Goal: Task Accomplishment & Management: Use online tool/utility

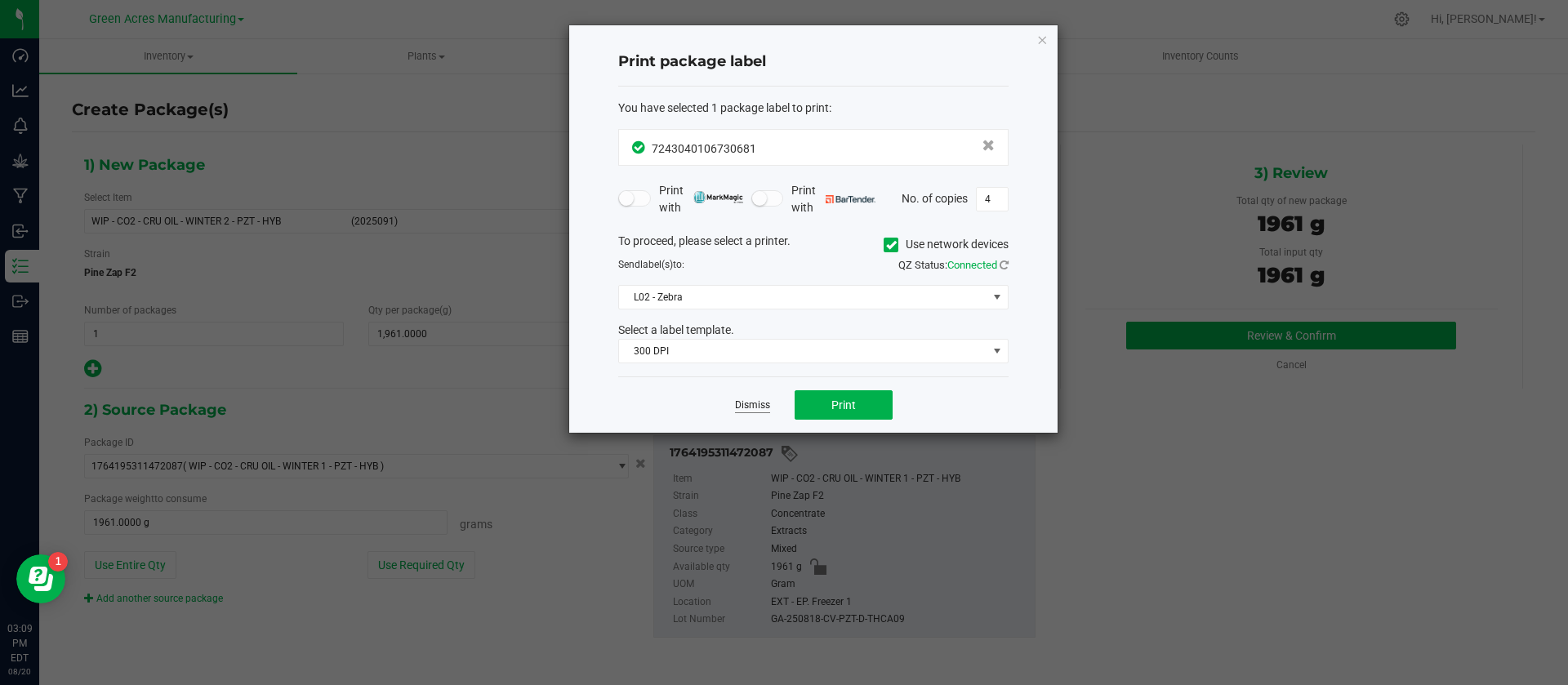
click at [750, 404] on link "Dismiss" at bounding box center [752, 406] width 35 height 14
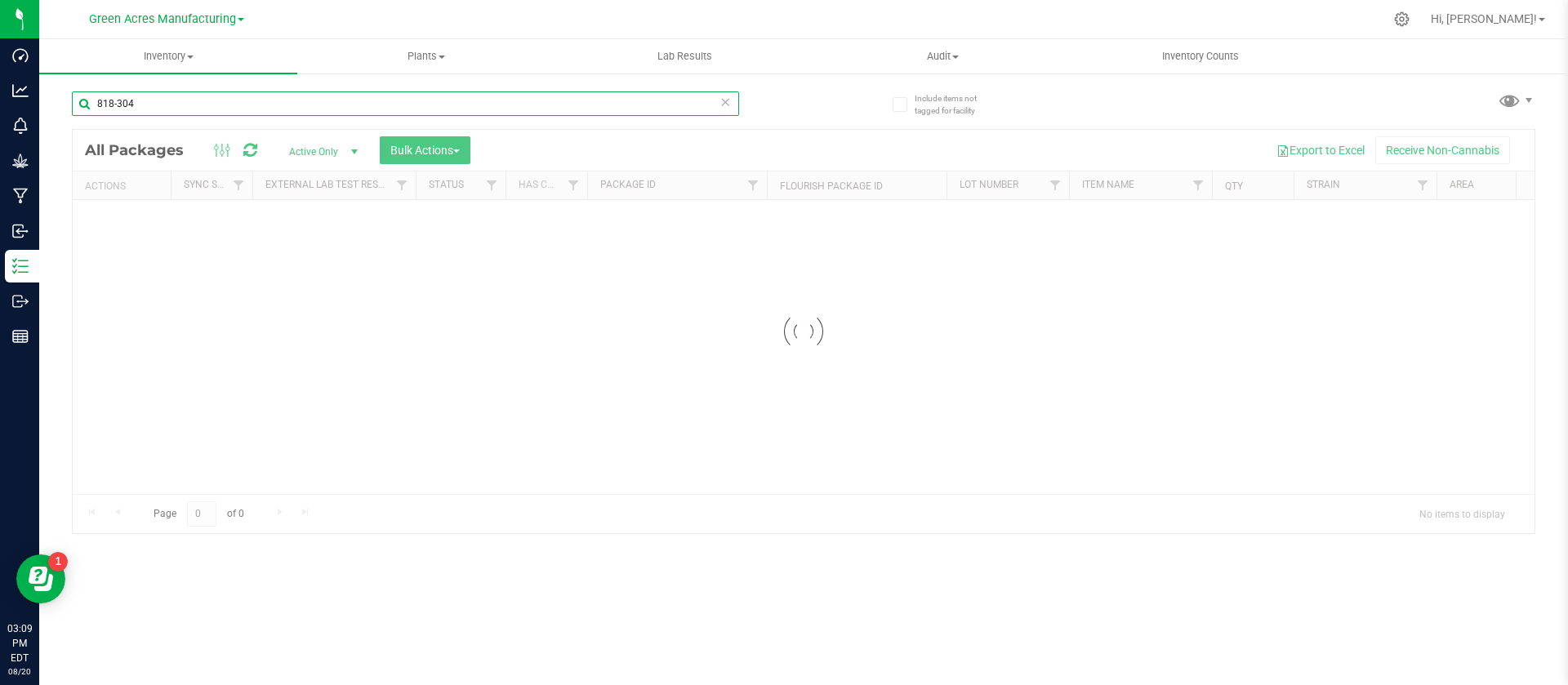
click at [158, 107] on input "818-304" at bounding box center [405, 104] width 667 height 24
type input "820-2327"
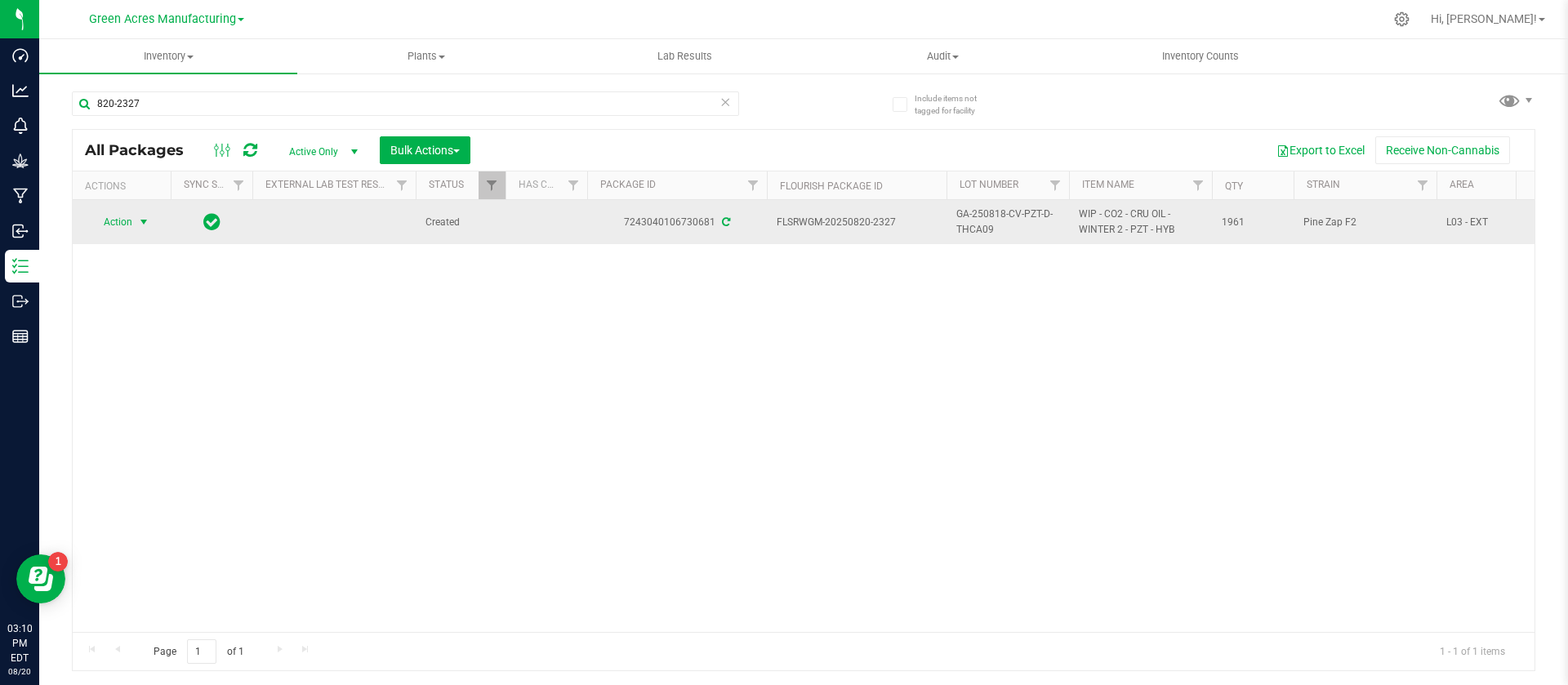
click at [122, 221] on span "Action" at bounding box center [111, 222] width 44 height 22
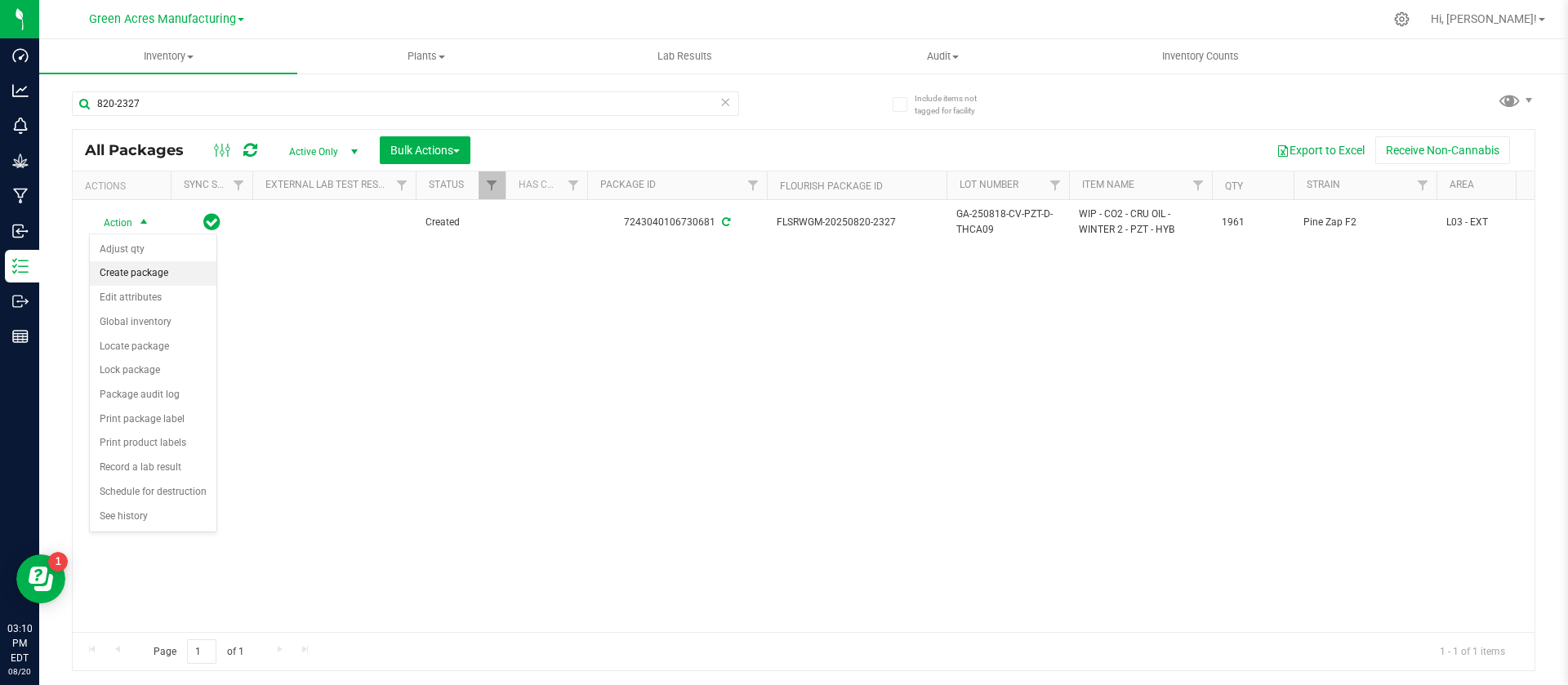
click at [137, 265] on li "Create package" at bounding box center [153, 273] width 126 height 24
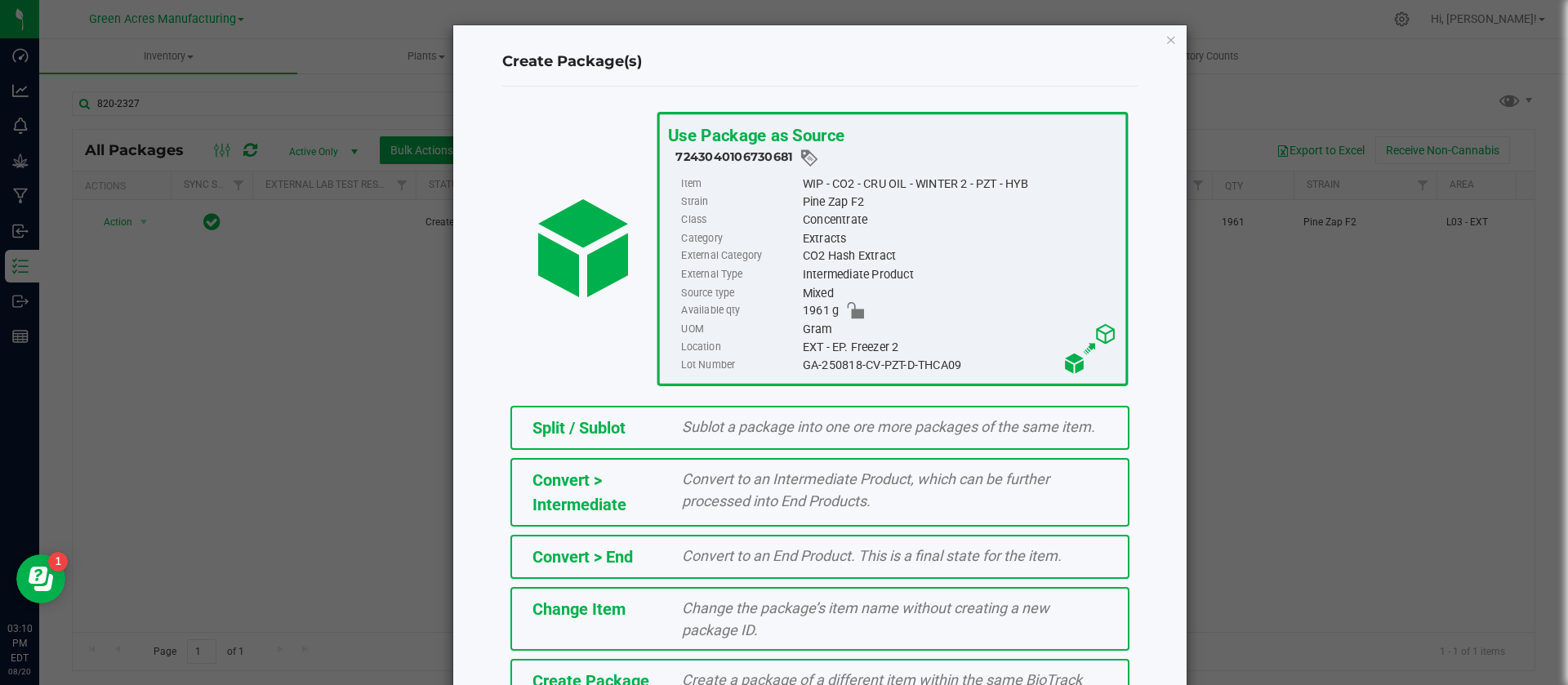
scroll to position [111, 0]
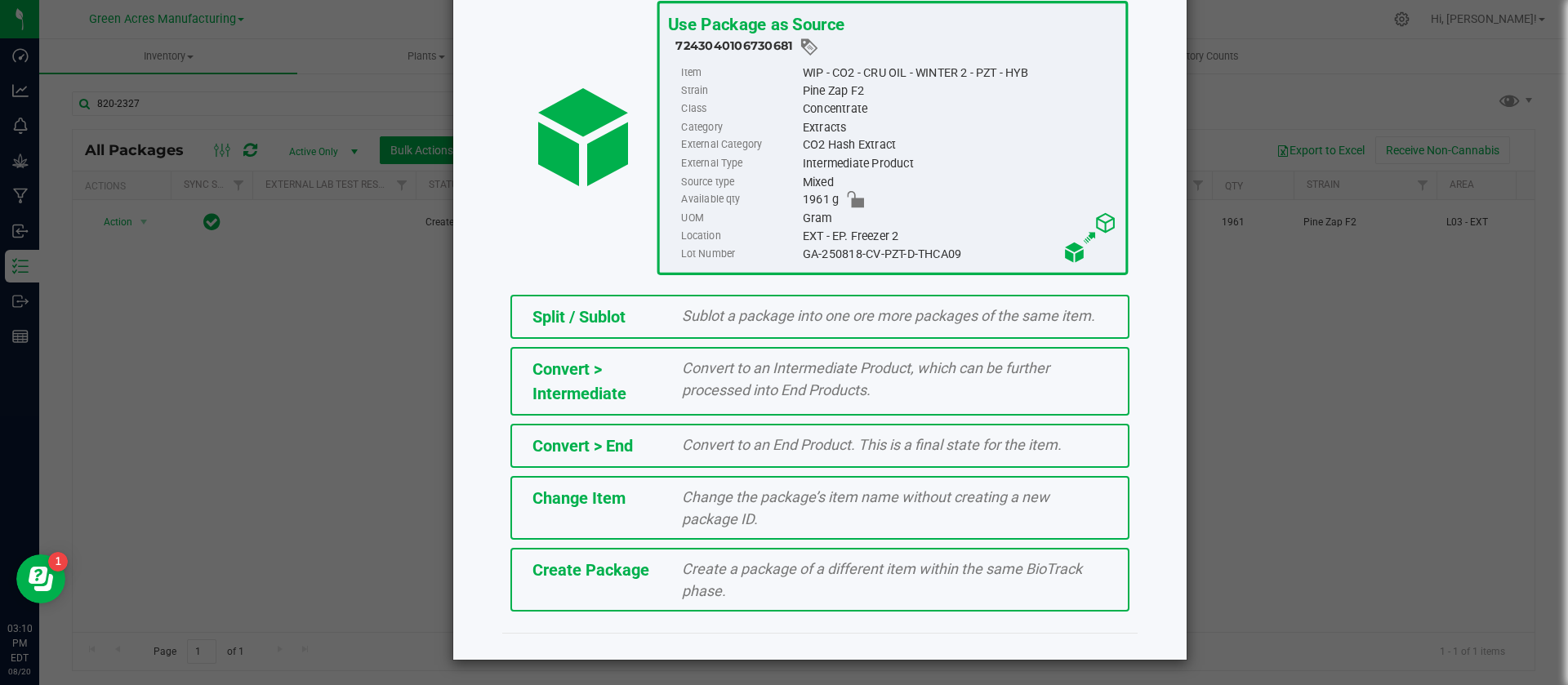
click at [869, 590] on div "Create a package of a different item within the same BioTrack phase." at bounding box center [894, 579] width 450 height 44
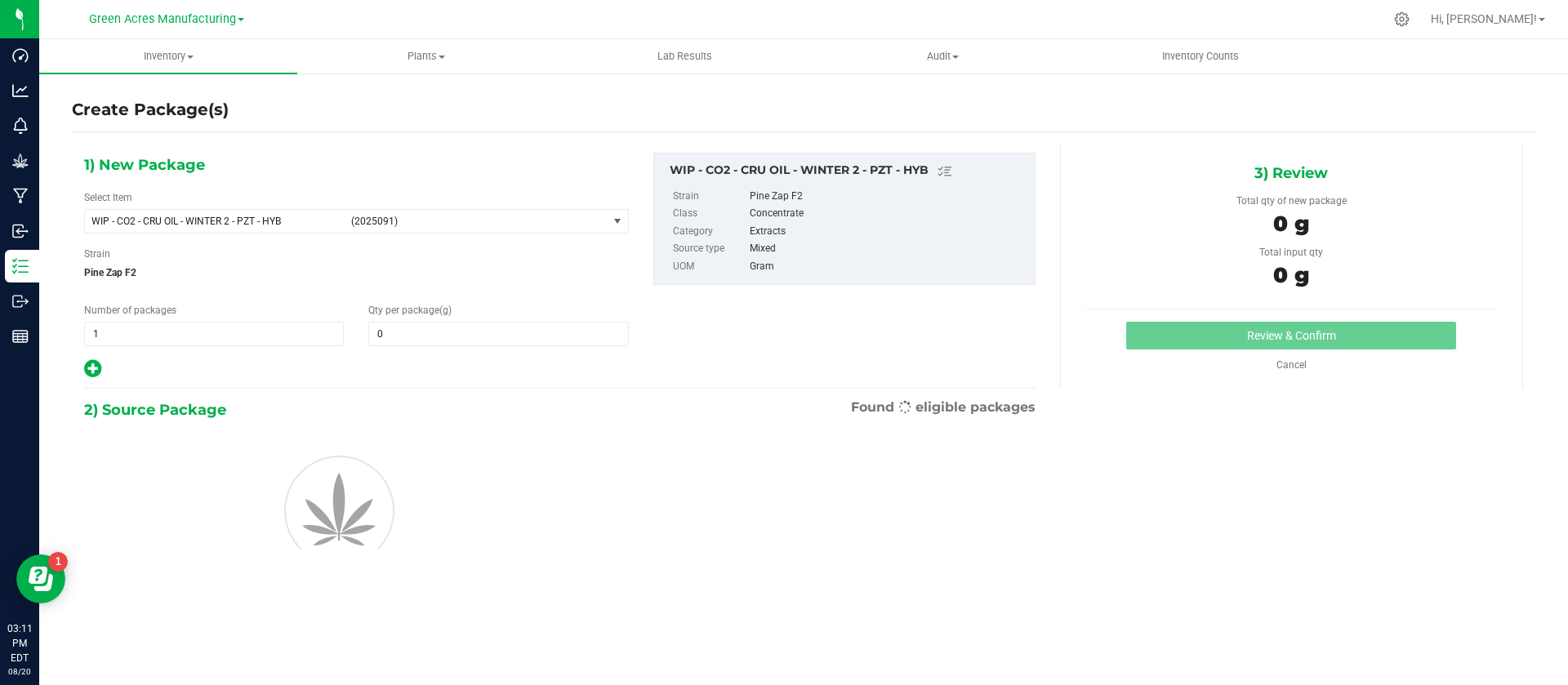
type input "0.0000"
click at [422, 333] on span "0.0000 0" at bounding box center [498, 334] width 259 height 24
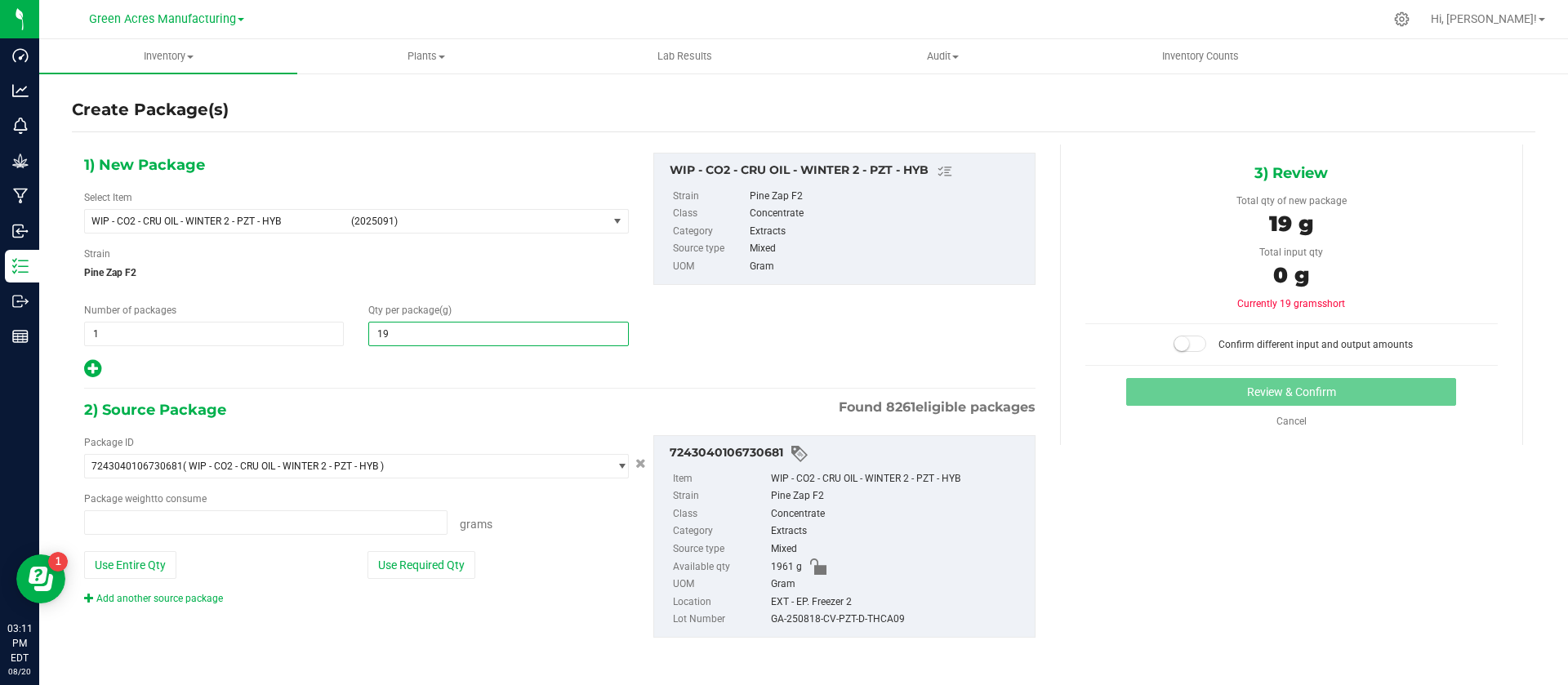
type input "196"
type input "0.0000 g"
type input "1961"
type input "1,961.0000"
click at [136, 572] on button "Use Entire Qty" at bounding box center [130, 565] width 93 height 28
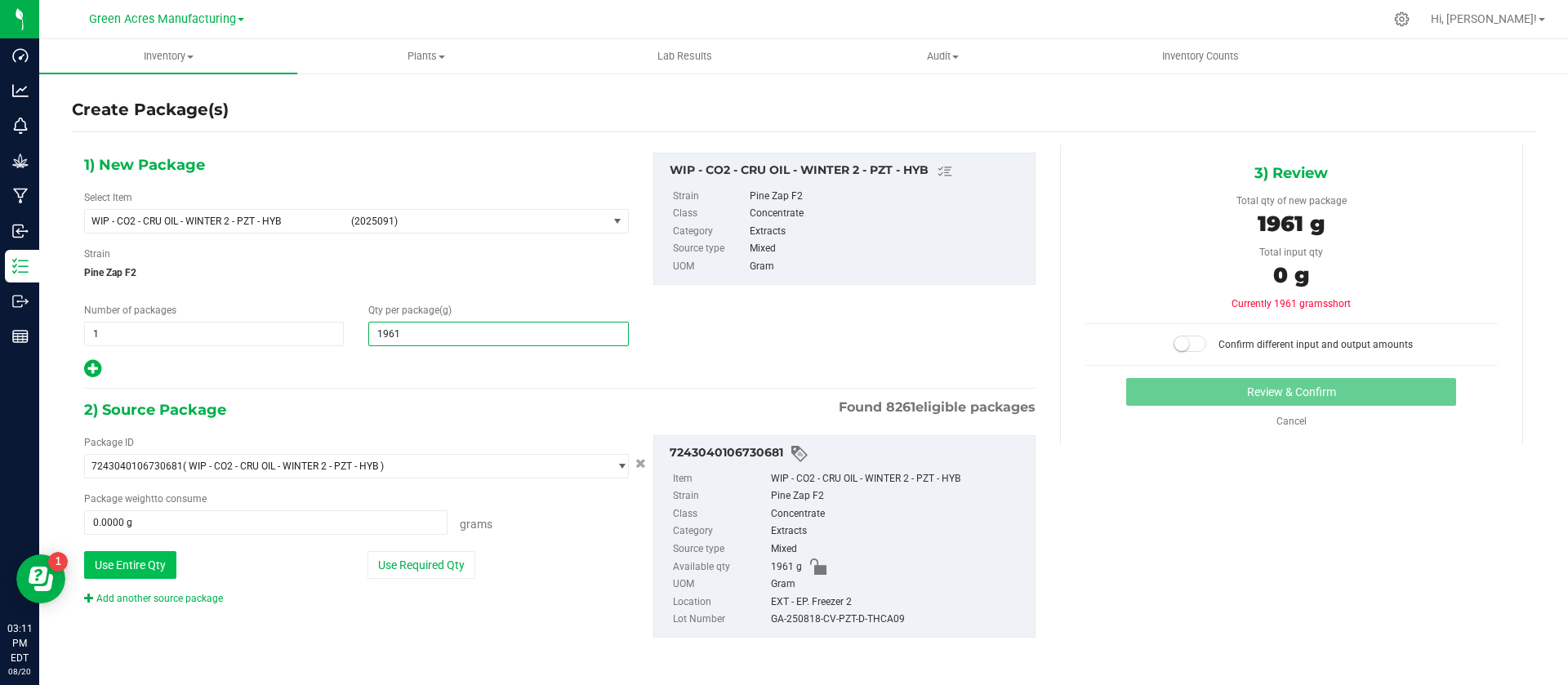
type input "1961.0000 g"
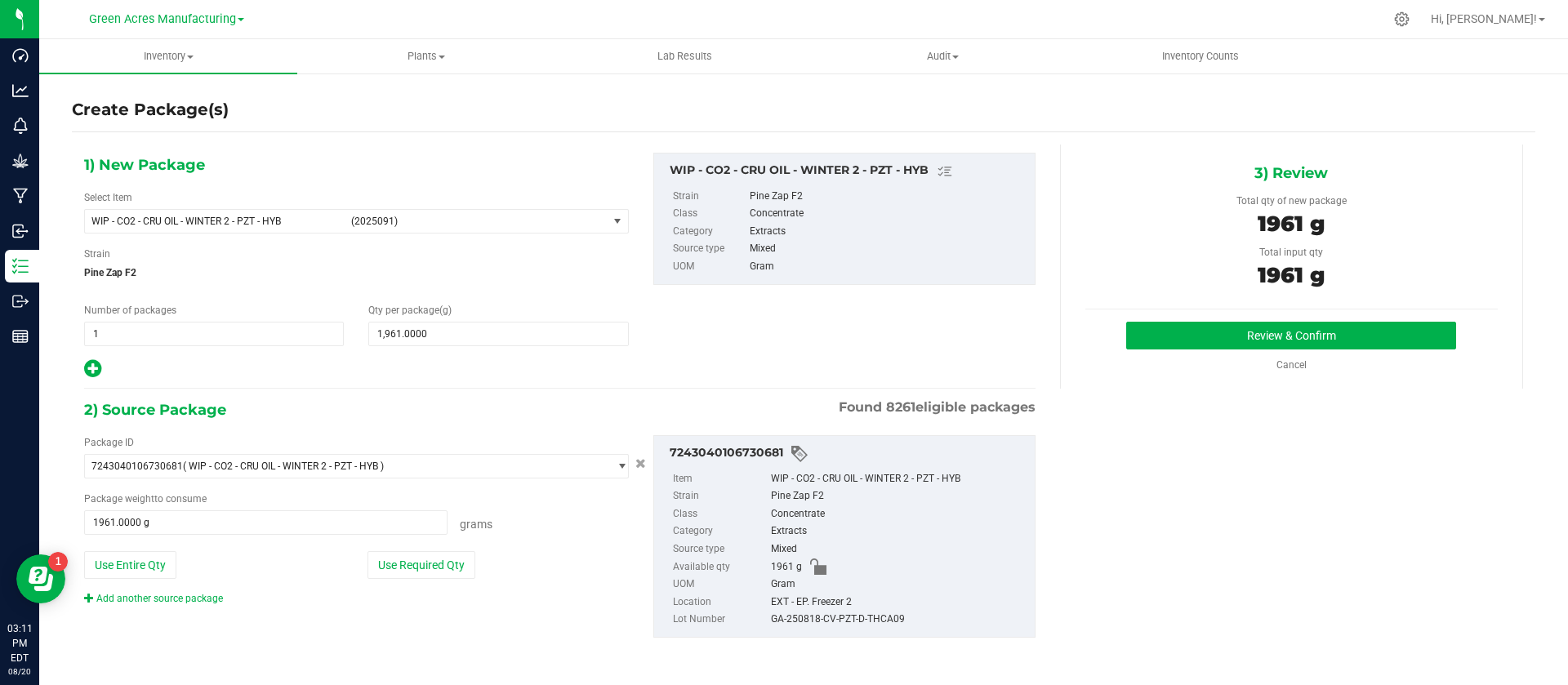
click at [138, 607] on div "Package ID 7243040106730681 ( WIP - CO2 - CRU OIL - WINTER 2 - PZT - HYB ) 0000…" at bounding box center [560, 536] width 976 height 228
click at [144, 596] on link "Add another source package" at bounding box center [153, 598] width 138 height 11
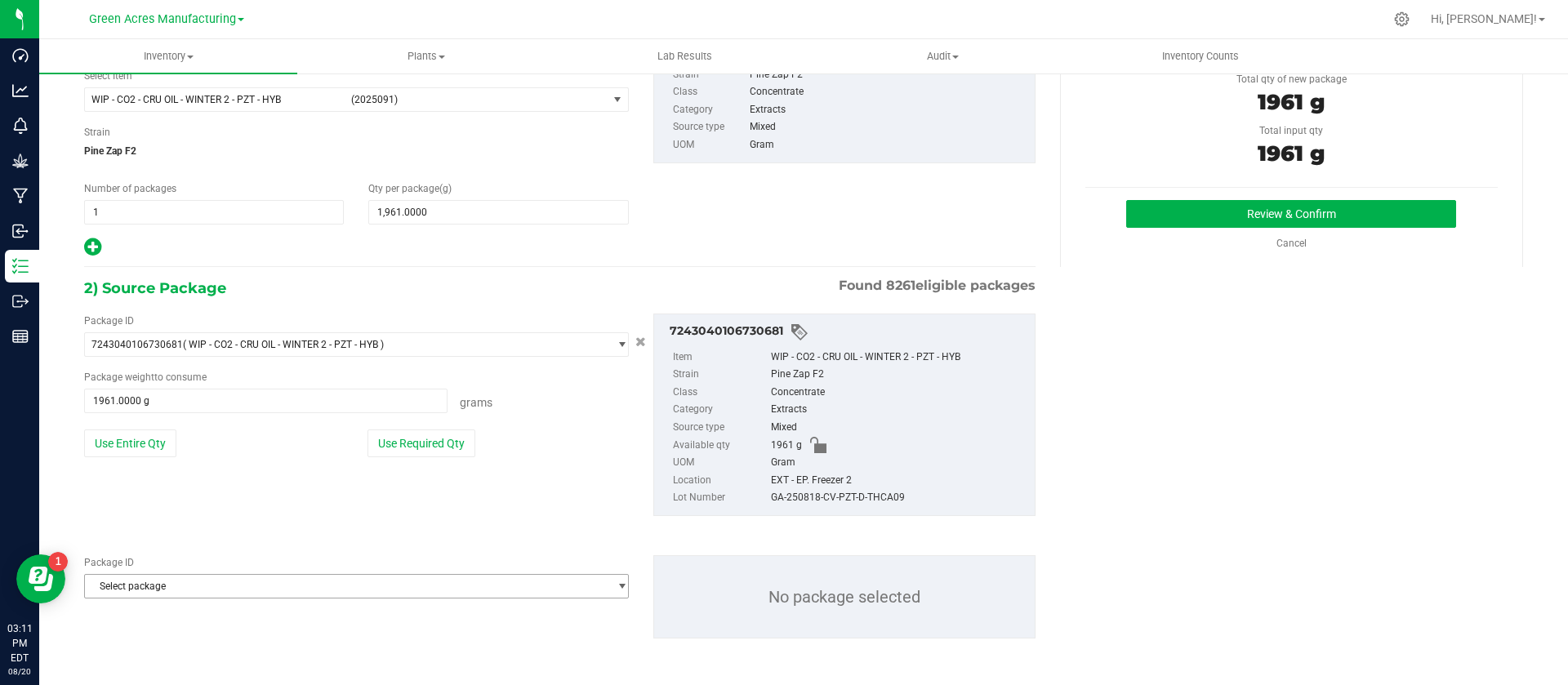
click at [266, 575] on span "Select package" at bounding box center [346, 586] width 522 height 22
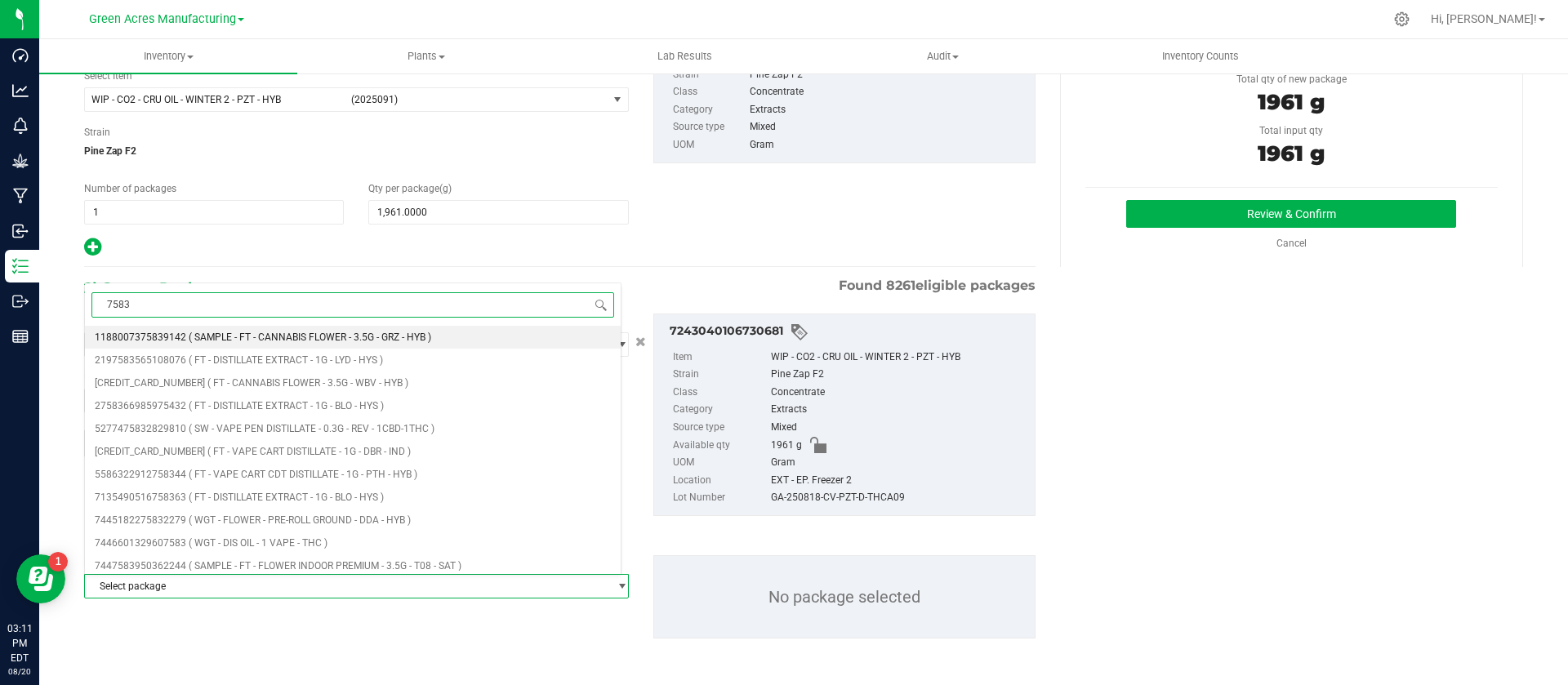
click at [106, 301] on input "7583" at bounding box center [353, 304] width 522 height 25
type input "607583"
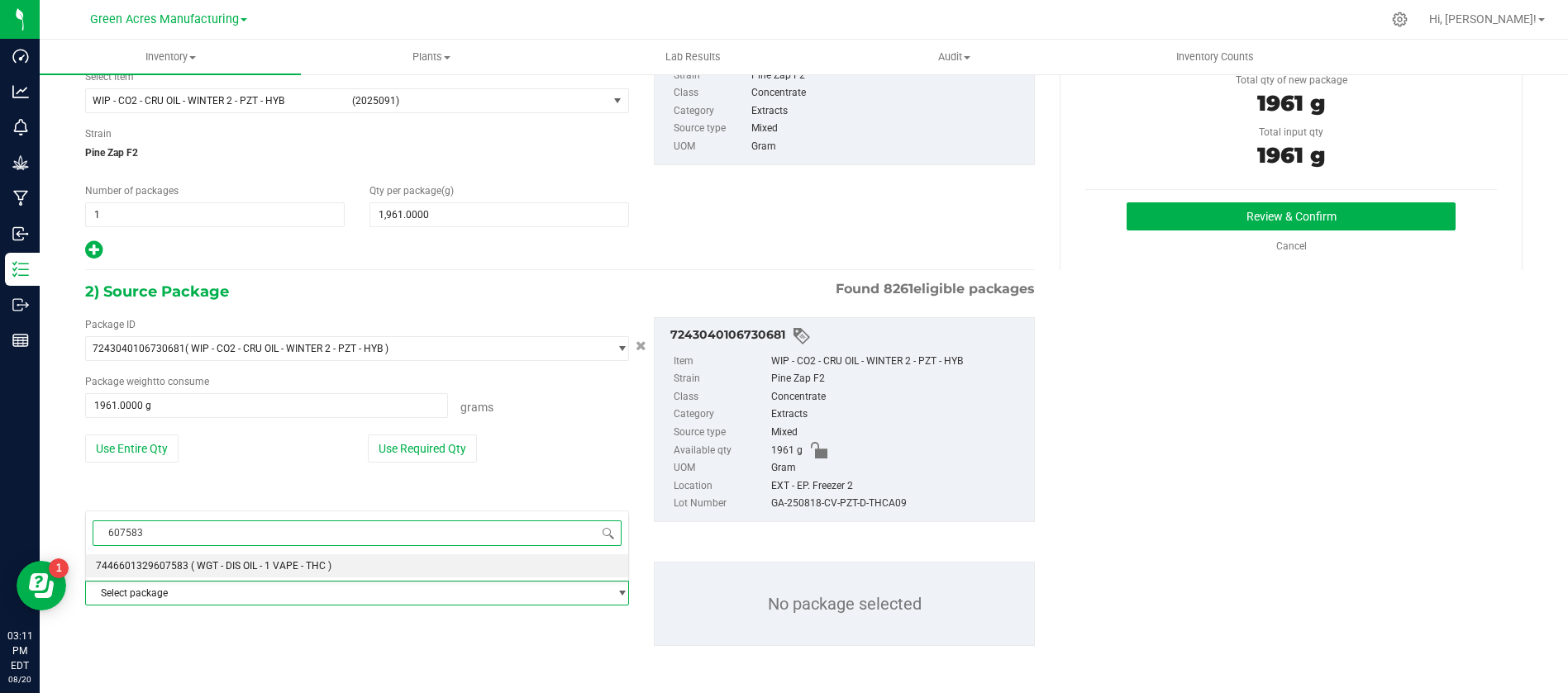
click at [229, 560] on span "( WGT - DIS OIL - 1 VAPE - THC )" at bounding box center [261, 565] width 140 height 11
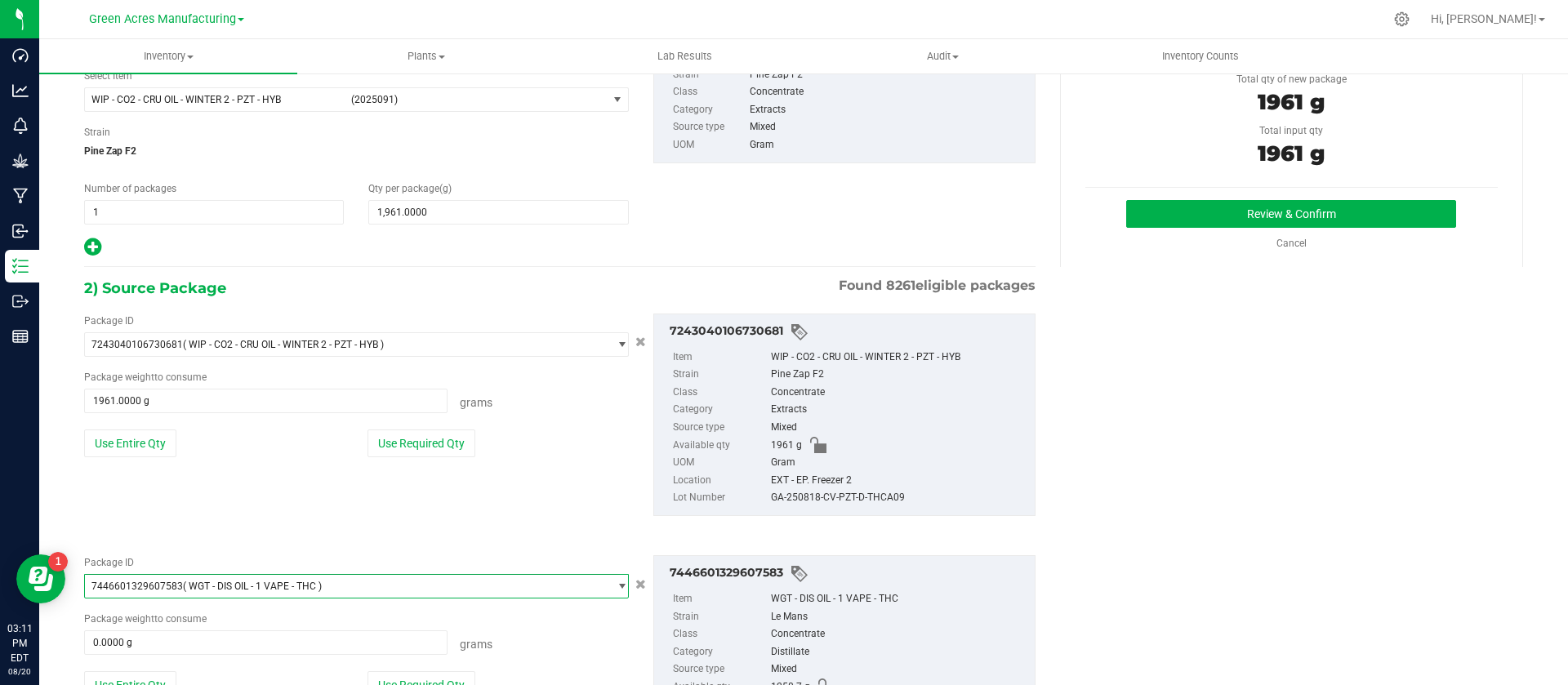
scroll to position [143216, 0]
click at [156, 674] on button "Use Entire Qty" at bounding box center [130, 685] width 93 height 28
type input "1258.7000 g"
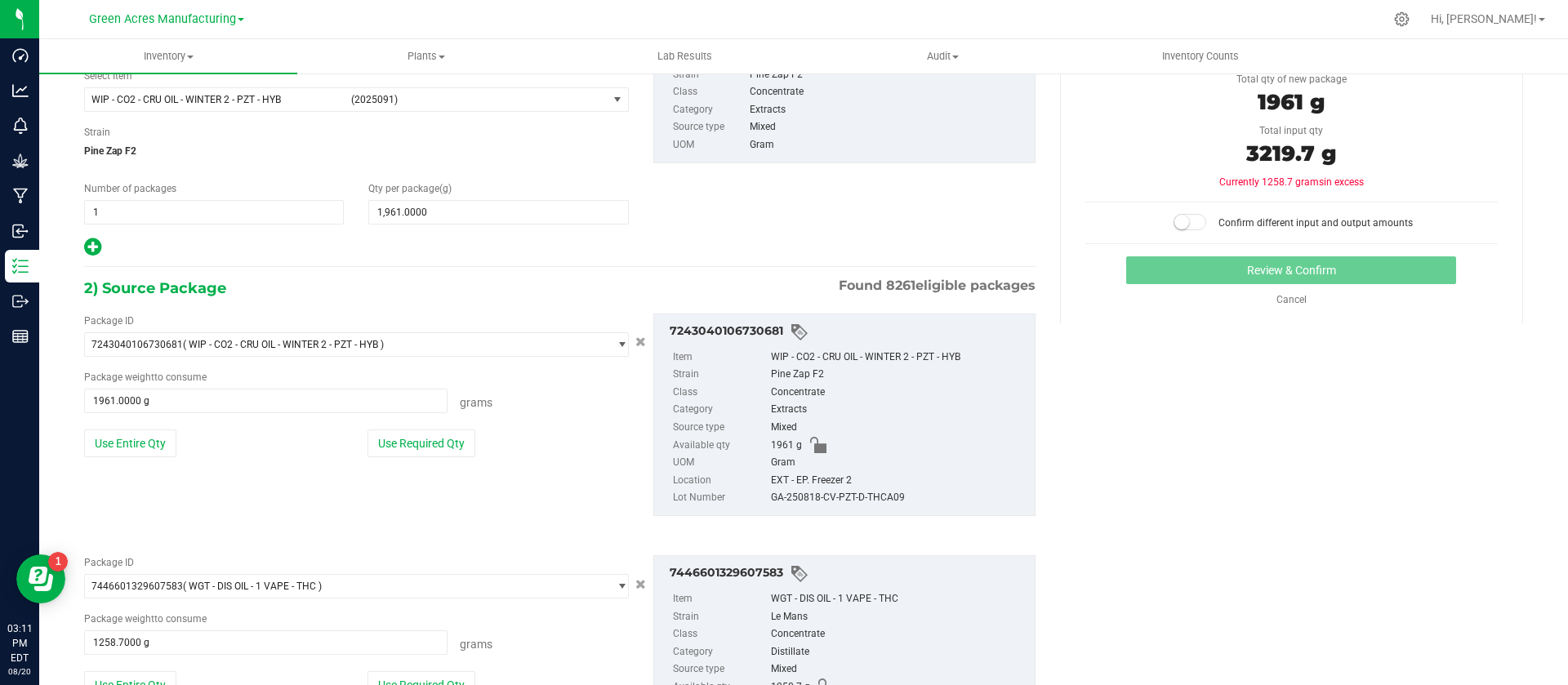
click at [1178, 226] on span at bounding box center [1190, 221] width 33 height 16
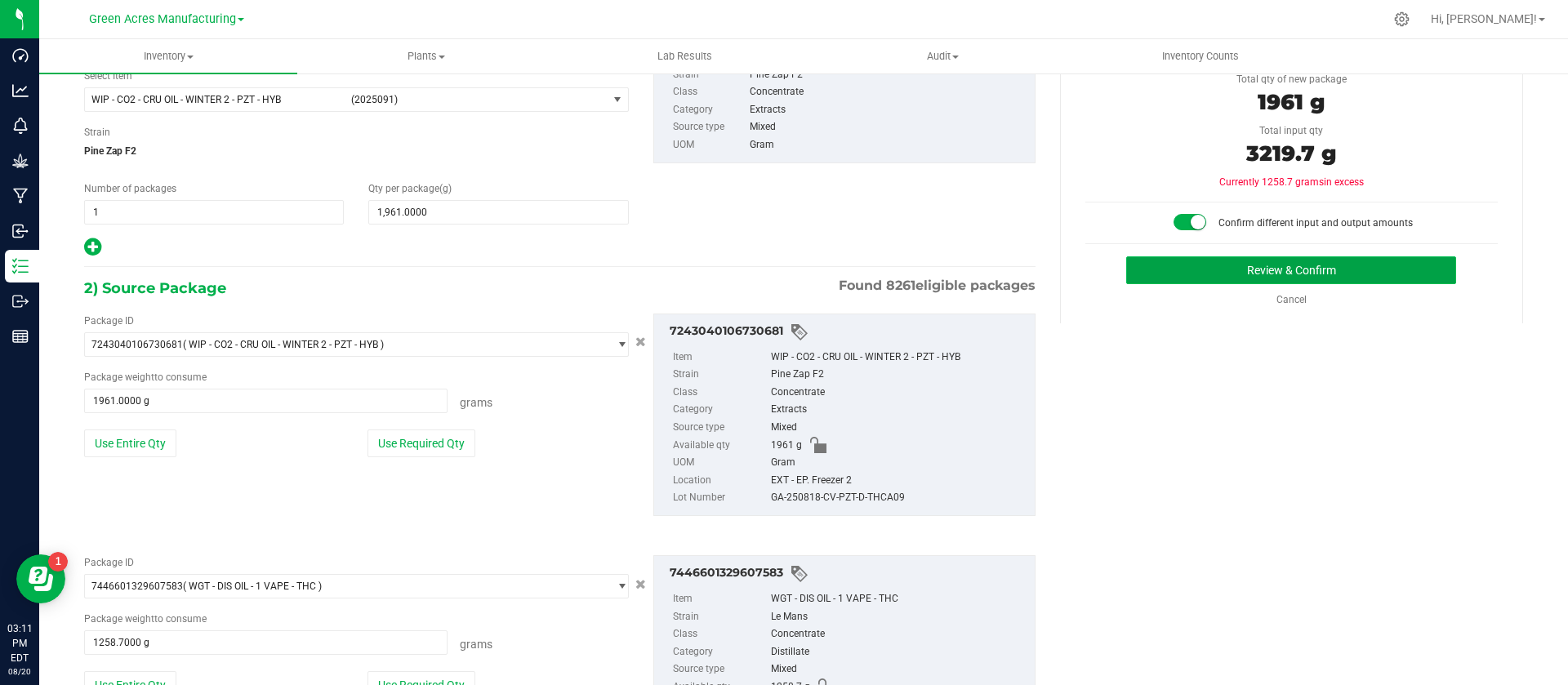
click at [1193, 266] on button "Review & Confirm" at bounding box center [1290, 270] width 330 height 28
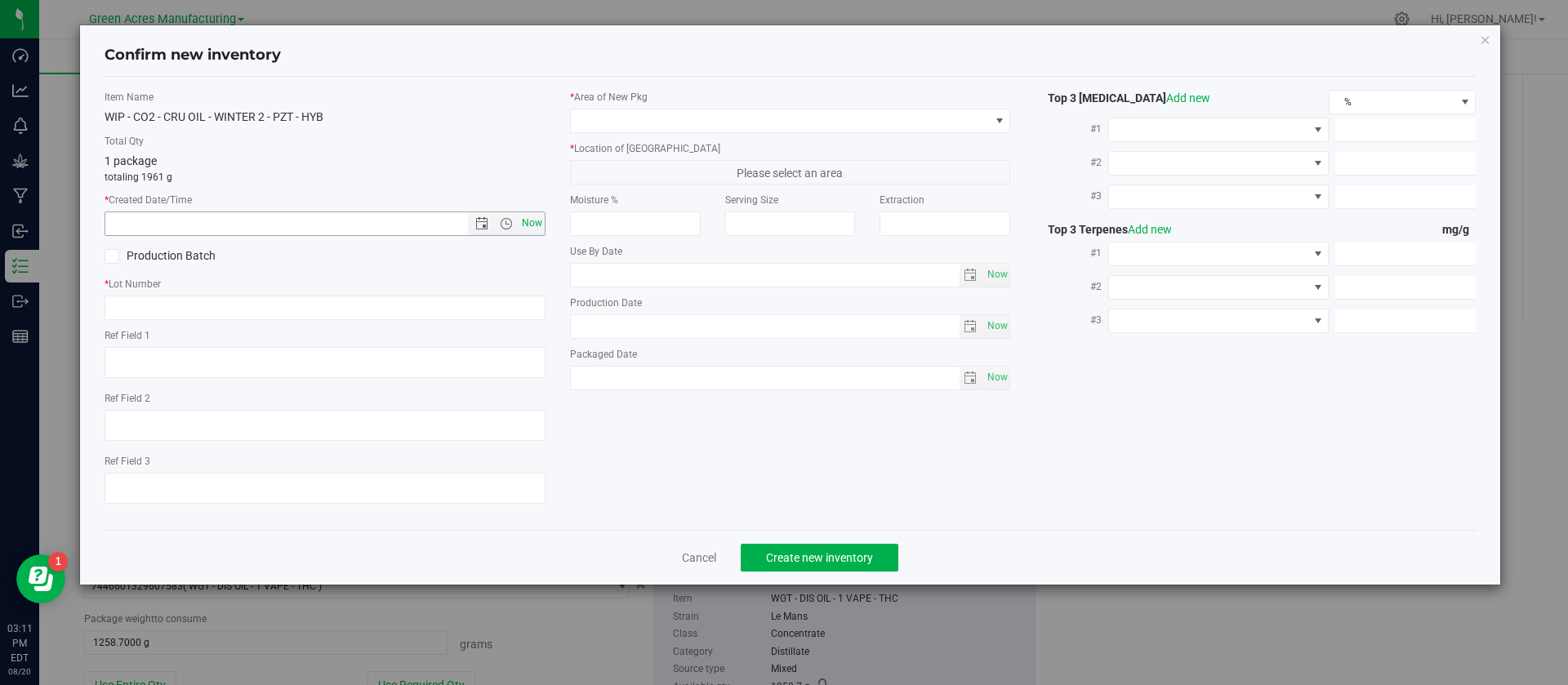
click at [530, 221] on span "Now" at bounding box center [532, 223] width 28 height 23
type input "[DATE] 3:11 PM"
click at [1490, 37] on icon "button" at bounding box center [1485, 39] width 11 height 20
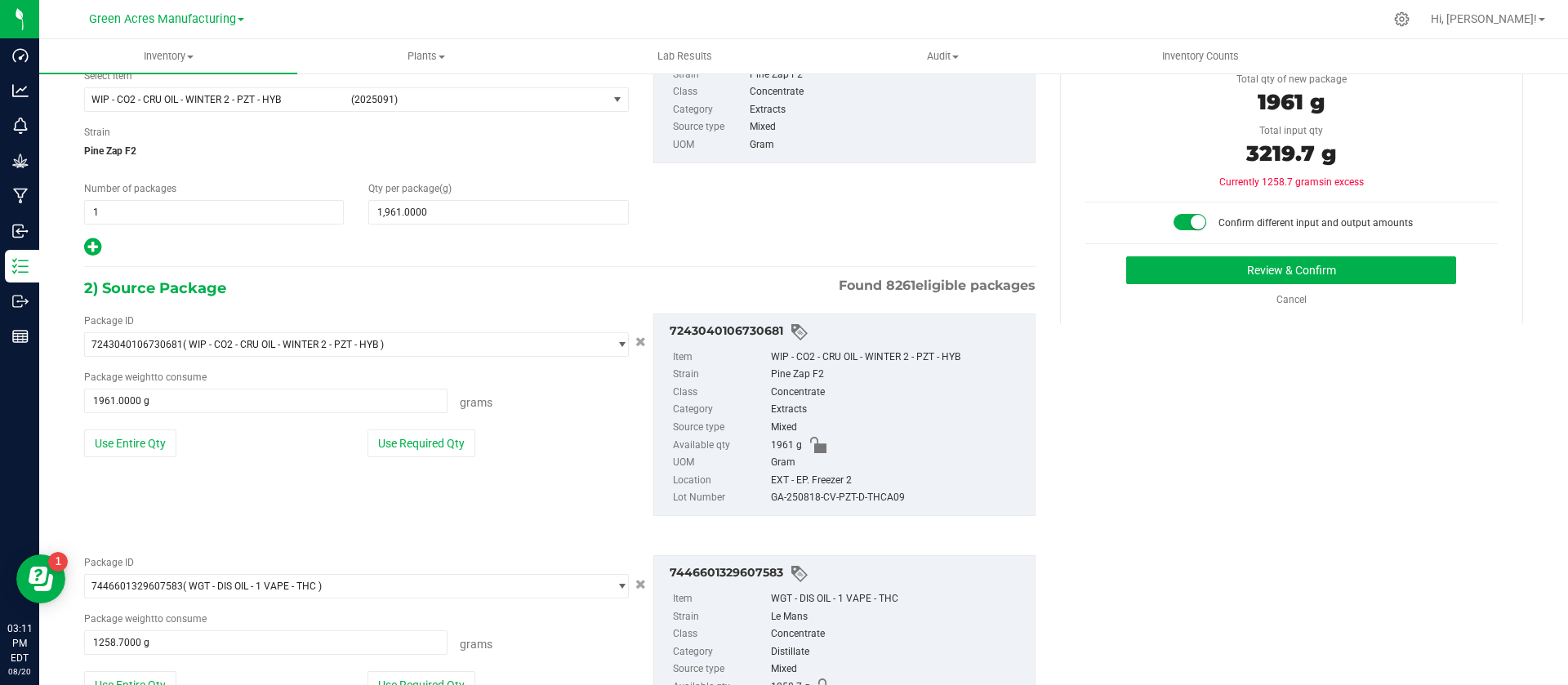
click at [854, 496] on div "GA-250818-CV-PZT-D-THCA09" at bounding box center [899, 498] width 256 height 18
copy div "GA-250818-CV-PZT-D-THCA09"
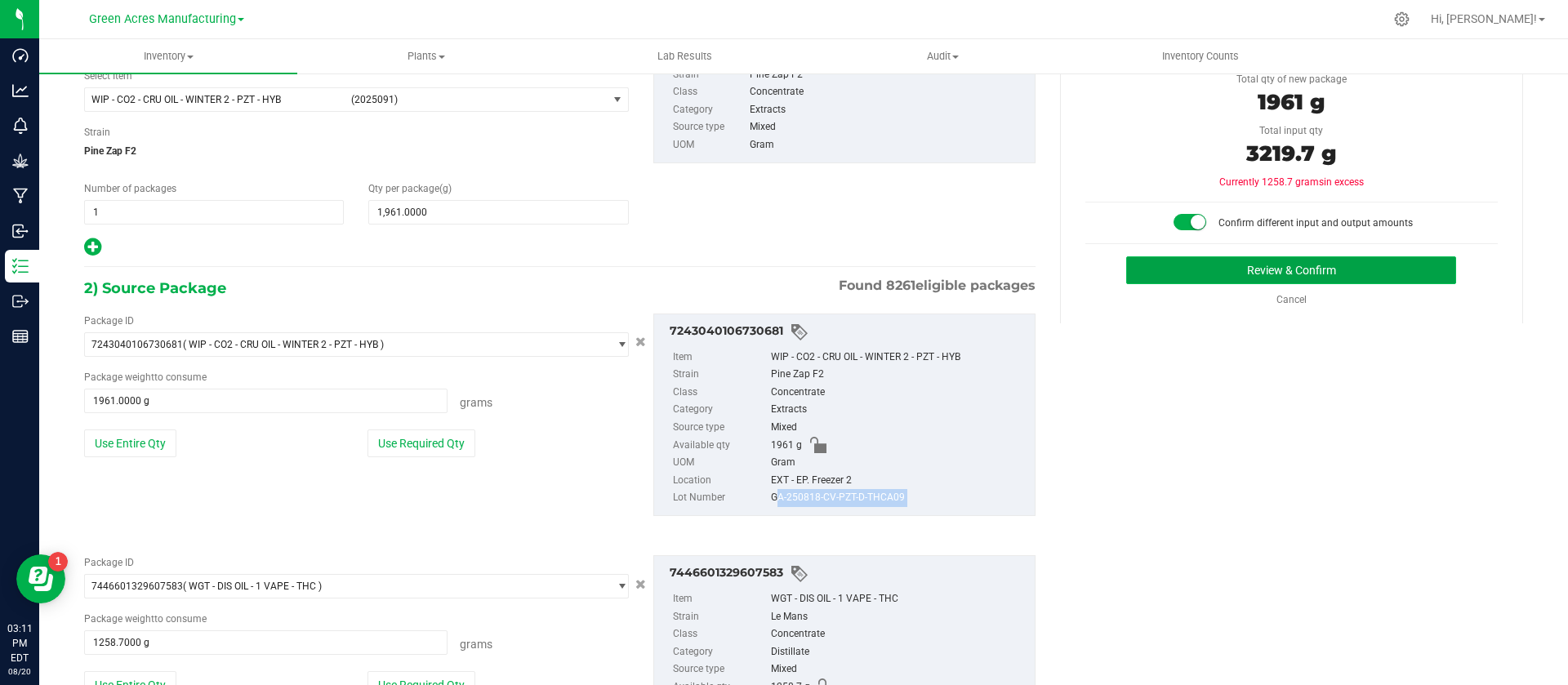
click at [1146, 263] on button "Review & Confirm" at bounding box center [1290, 270] width 330 height 28
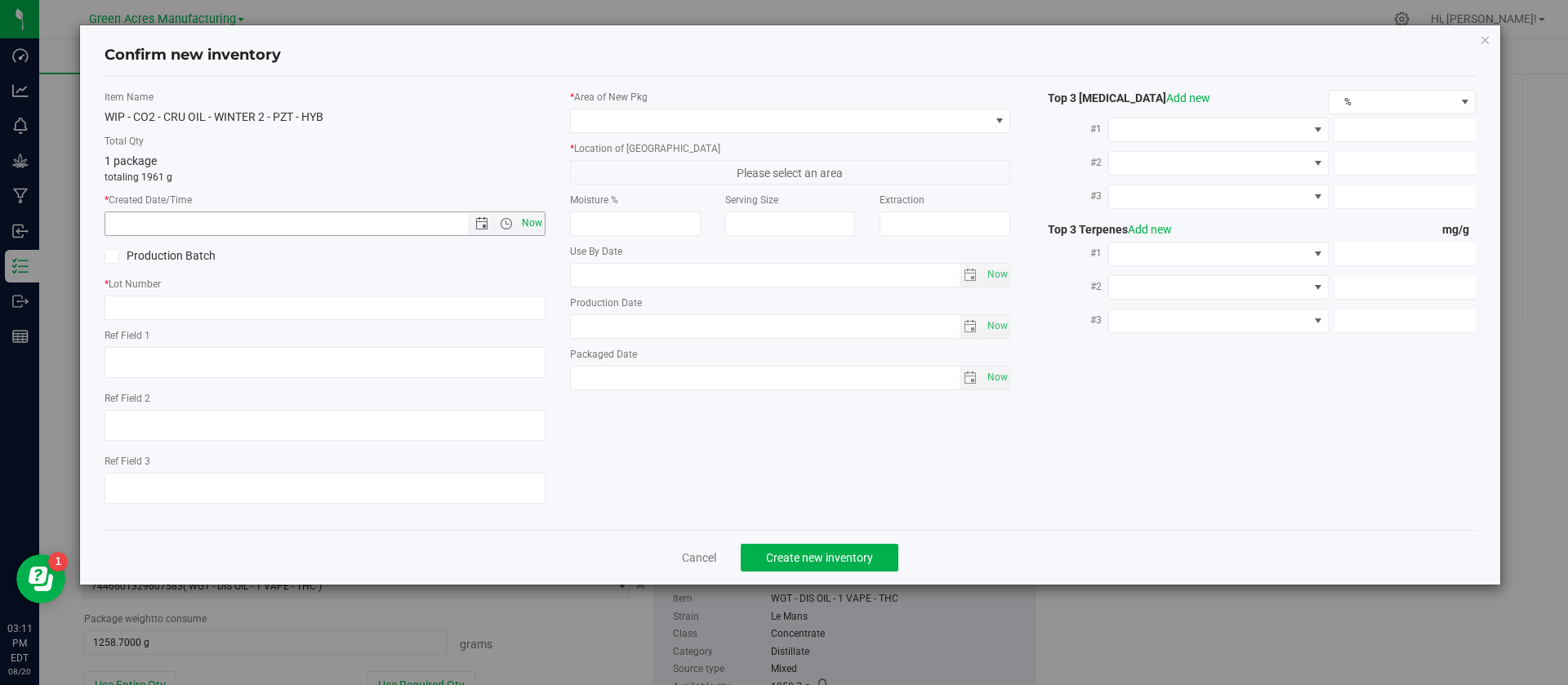
click at [532, 221] on span "Now" at bounding box center [532, 223] width 28 height 23
type input "[DATE] 3:11 PM"
click at [388, 298] on input "text" at bounding box center [325, 308] width 441 height 24
paste input "GA-250818-CV-PZT-D-THCA09"
type input "GA-250818-CV-PZT-D-THCA09"
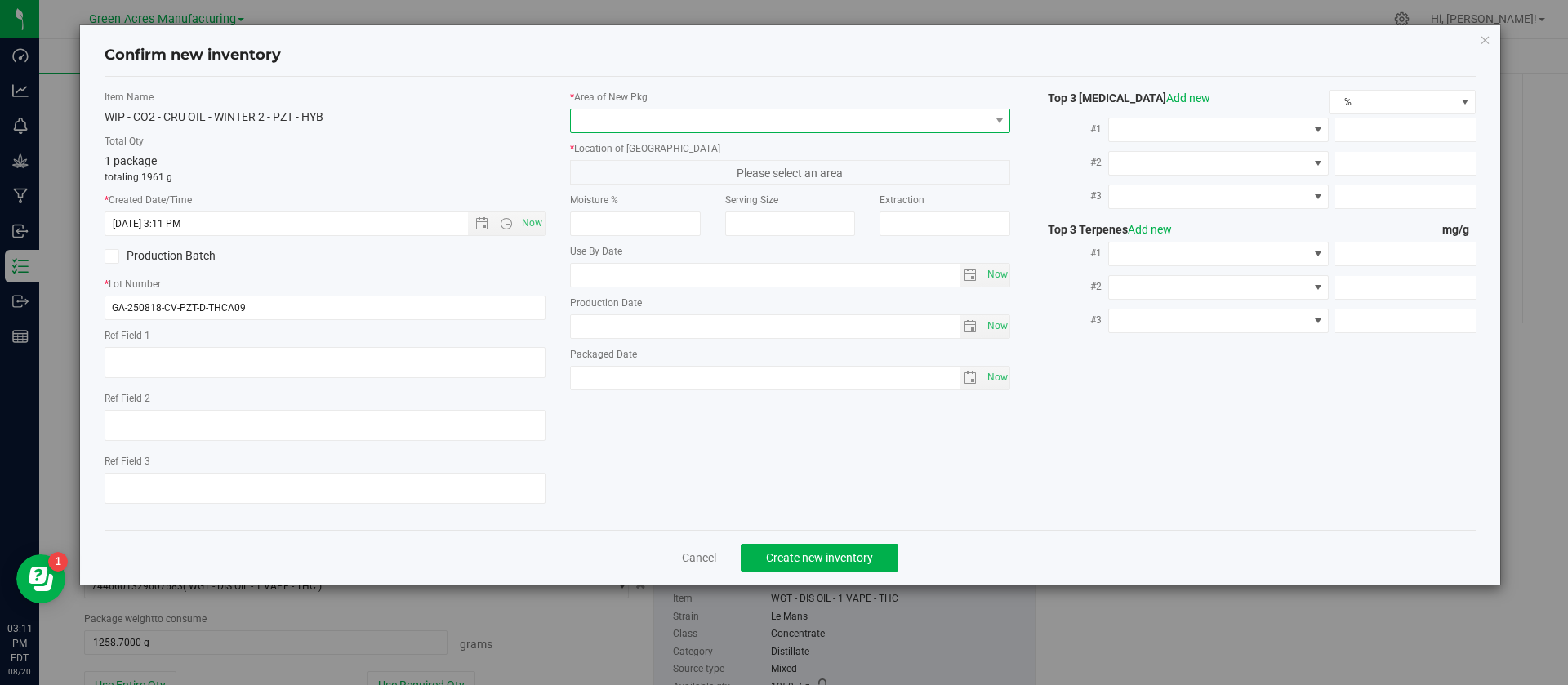
click at [619, 125] on span at bounding box center [780, 121] width 419 height 22
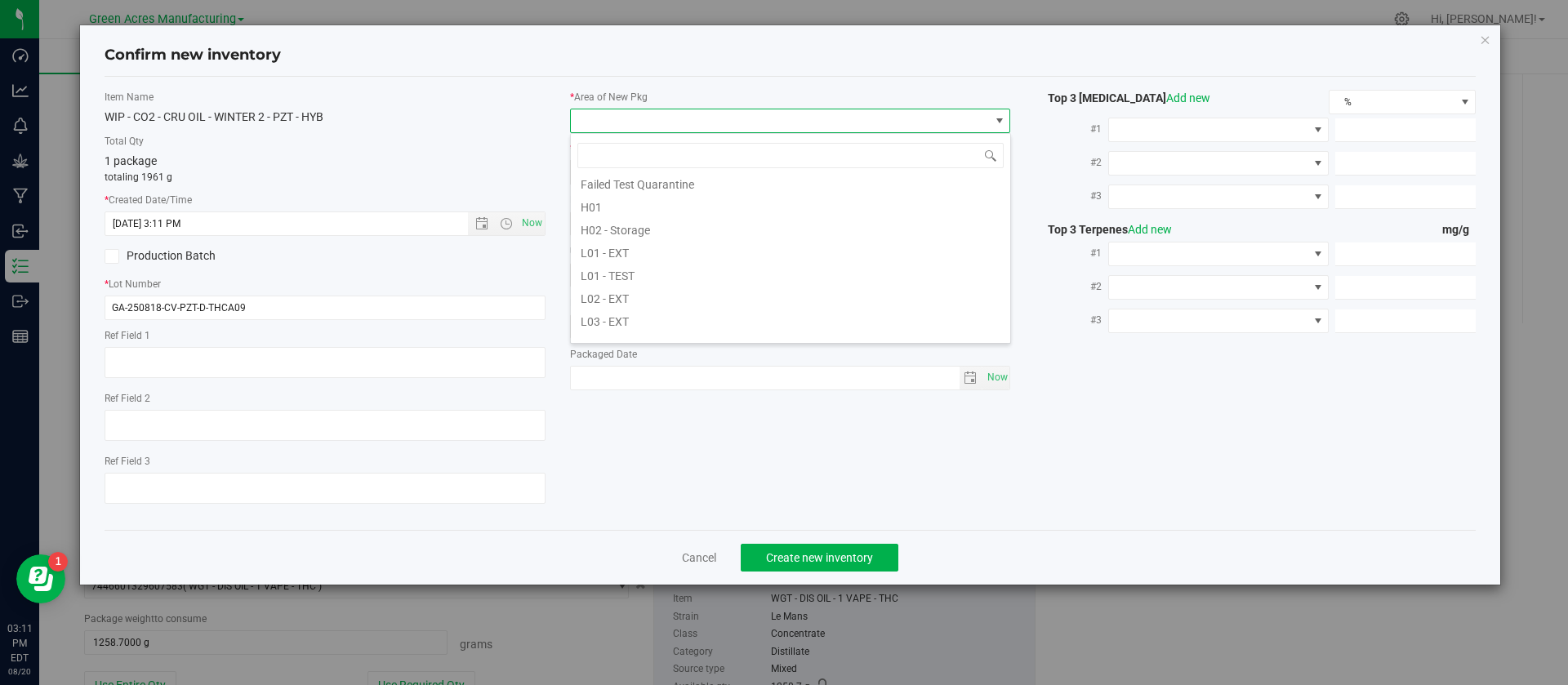
scroll to position [245, 0]
click at [620, 311] on li "L03 - EXT" at bounding box center [790, 309] width 439 height 22
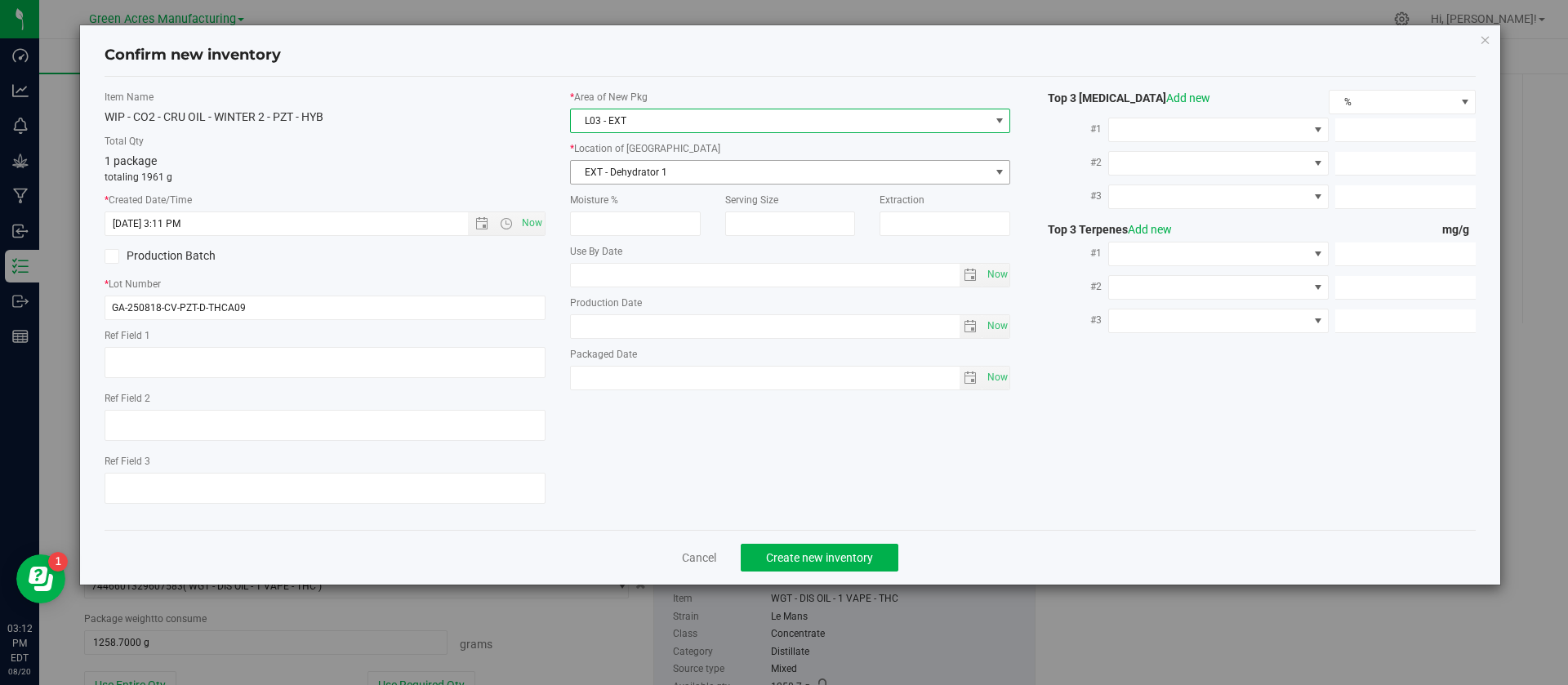
click at [602, 176] on span "EXT - Dehydrator 1" at bounding box center [780, 172] width 419 height 22
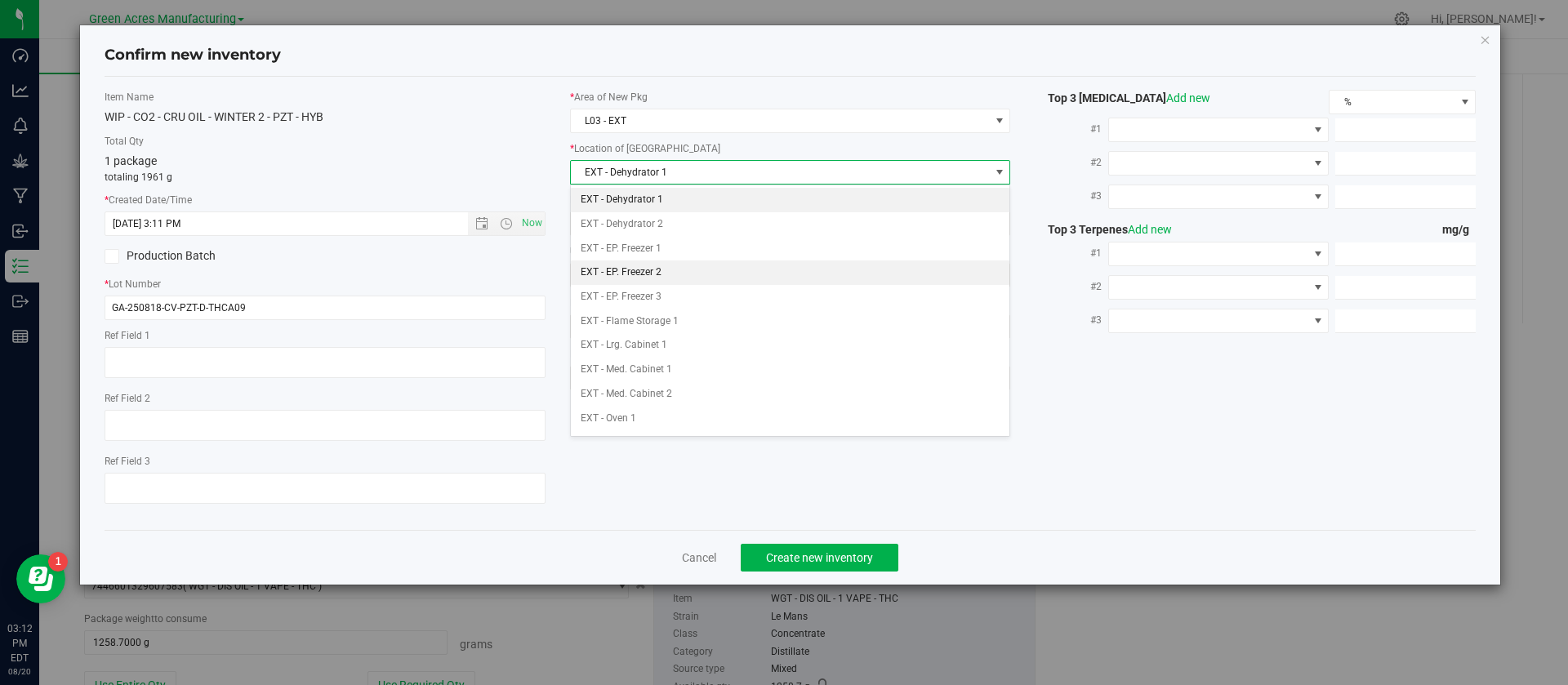
click at [646, 269] on li "EXT - EP. Freezer 2" at bounding box center [790, 272] width 439 height 24
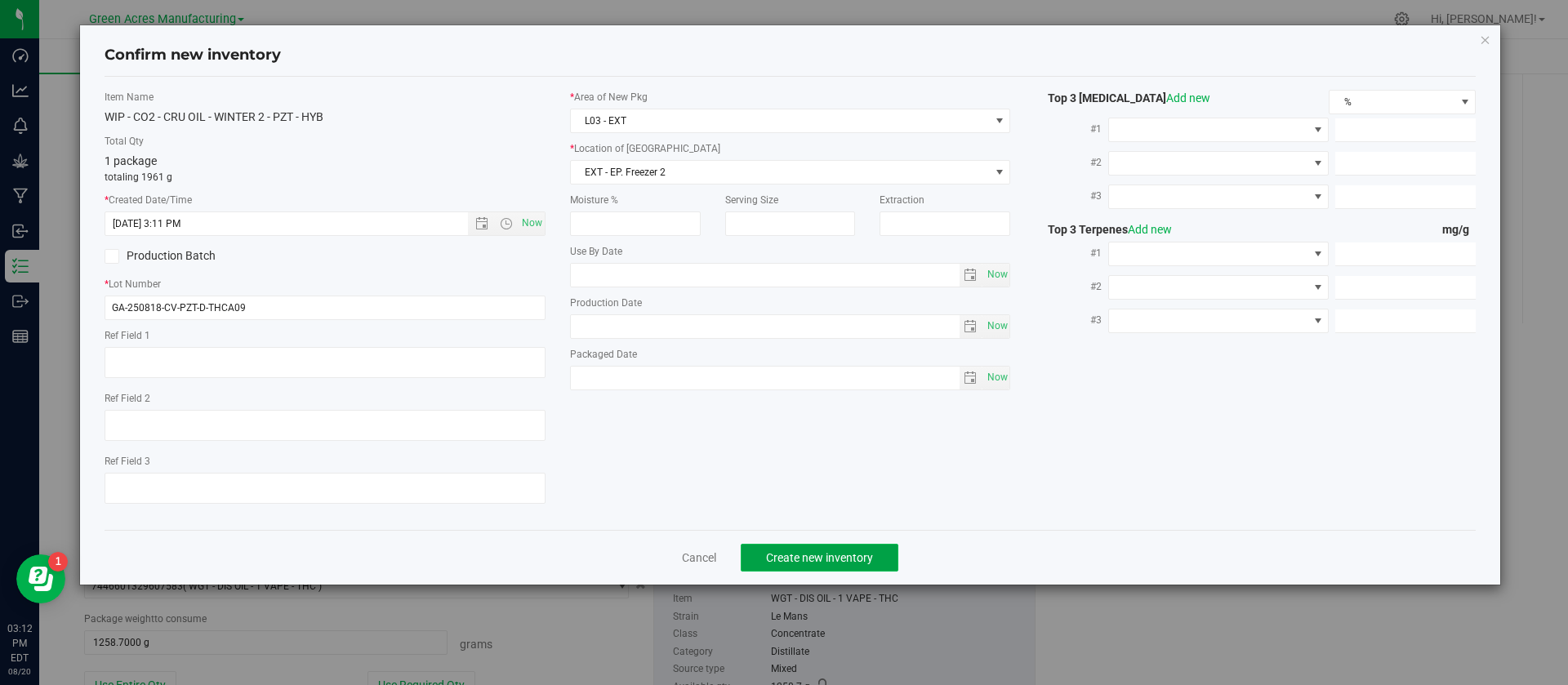
click at [790, 548] on button "Create new inventory" at bounding box center [819, 558] width 157 height 28
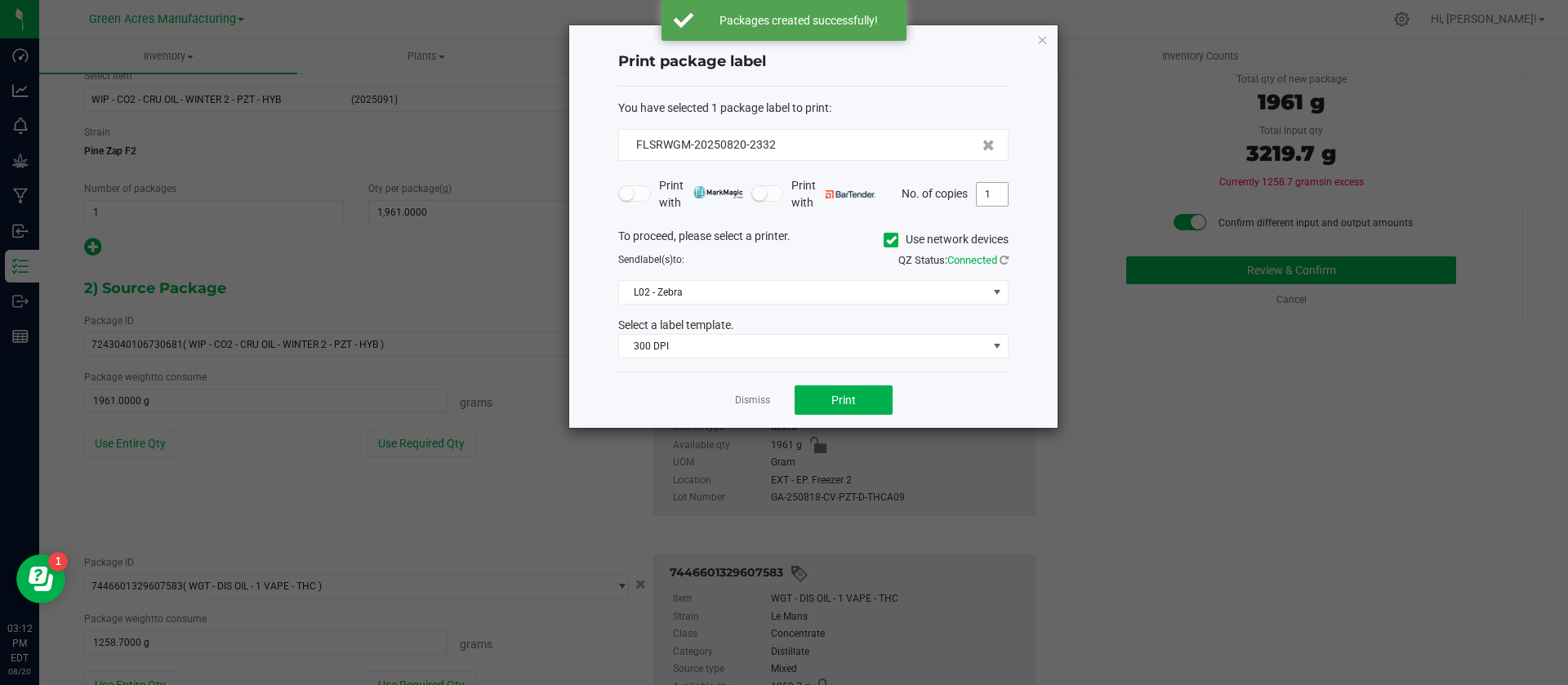
click at [998, 192] on input "1" at bounding box center [992, 194] width 31 height 22
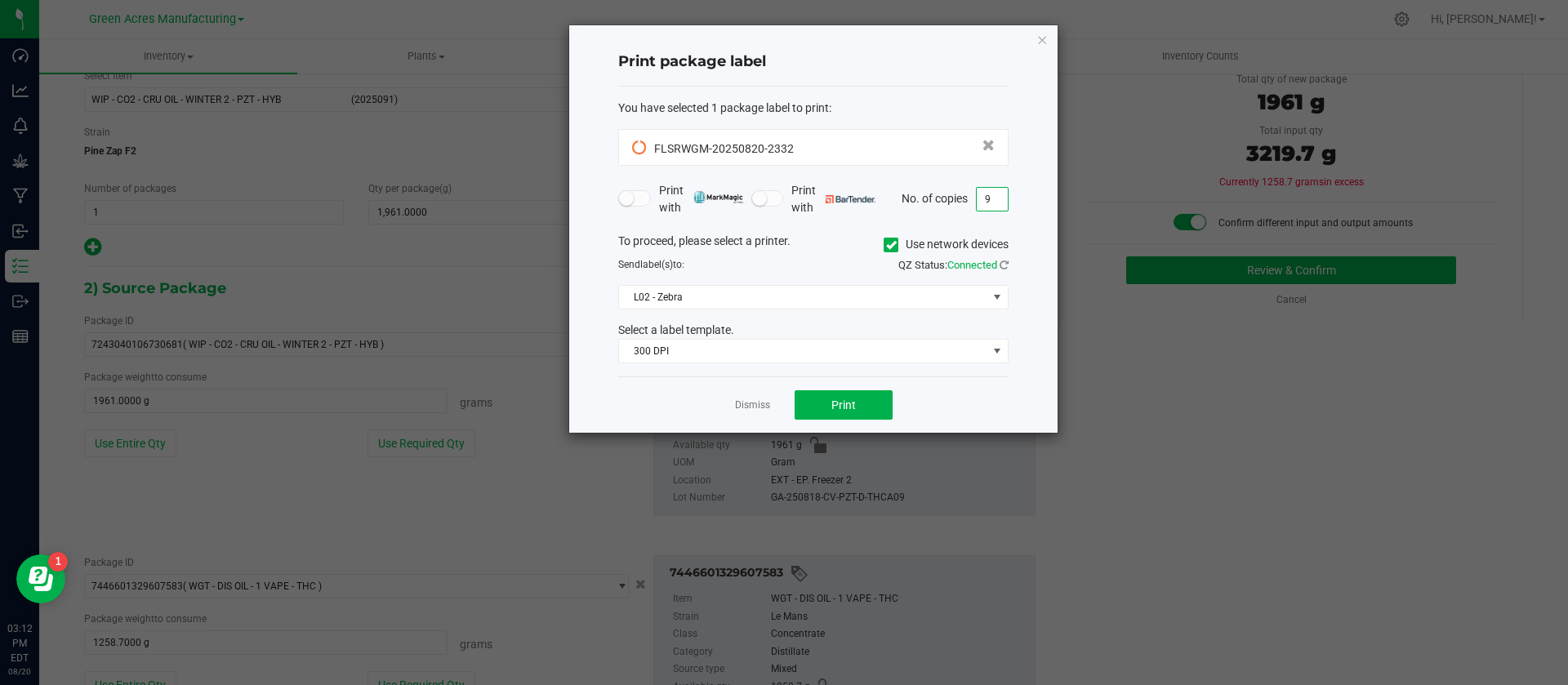
type input "9"
click at [997, 413] on div "Dismiss Print" at bounding box center [813, 404] width 390 height 56
click at [859, 410] on button "Print" at bounding box center [843, 405] width 98 height 29
